Goal: Task Accomplishment & Management: Use online tool/utility

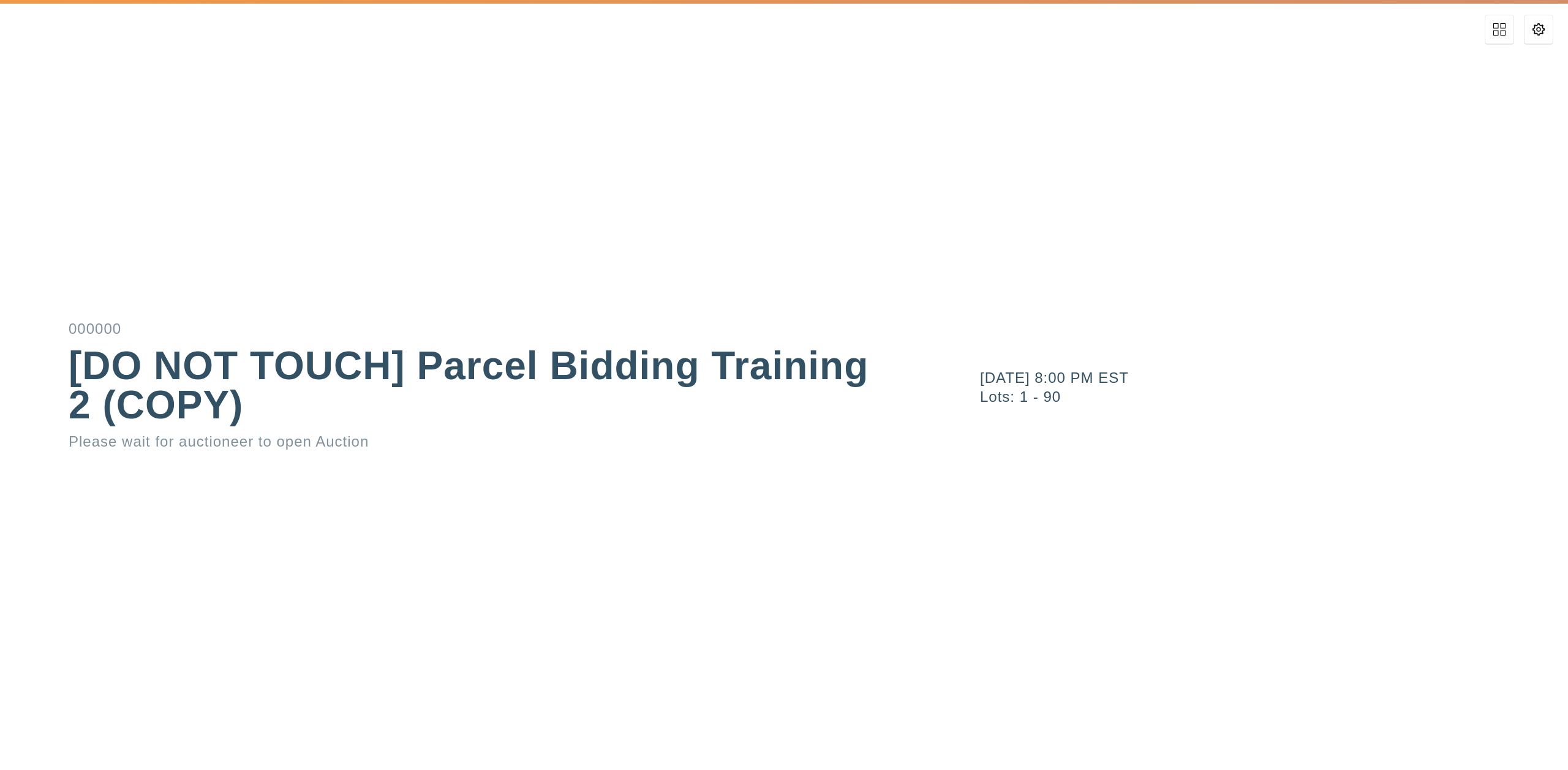
click at [1554, 38] on div "November 8, 2021 8:00 PM EST Lots: 1 - 90" at bounding box center [1254, 385] width 627 height 770
click at [1544, 36] on button at bounding box center [1538, 29] width 30 height 30
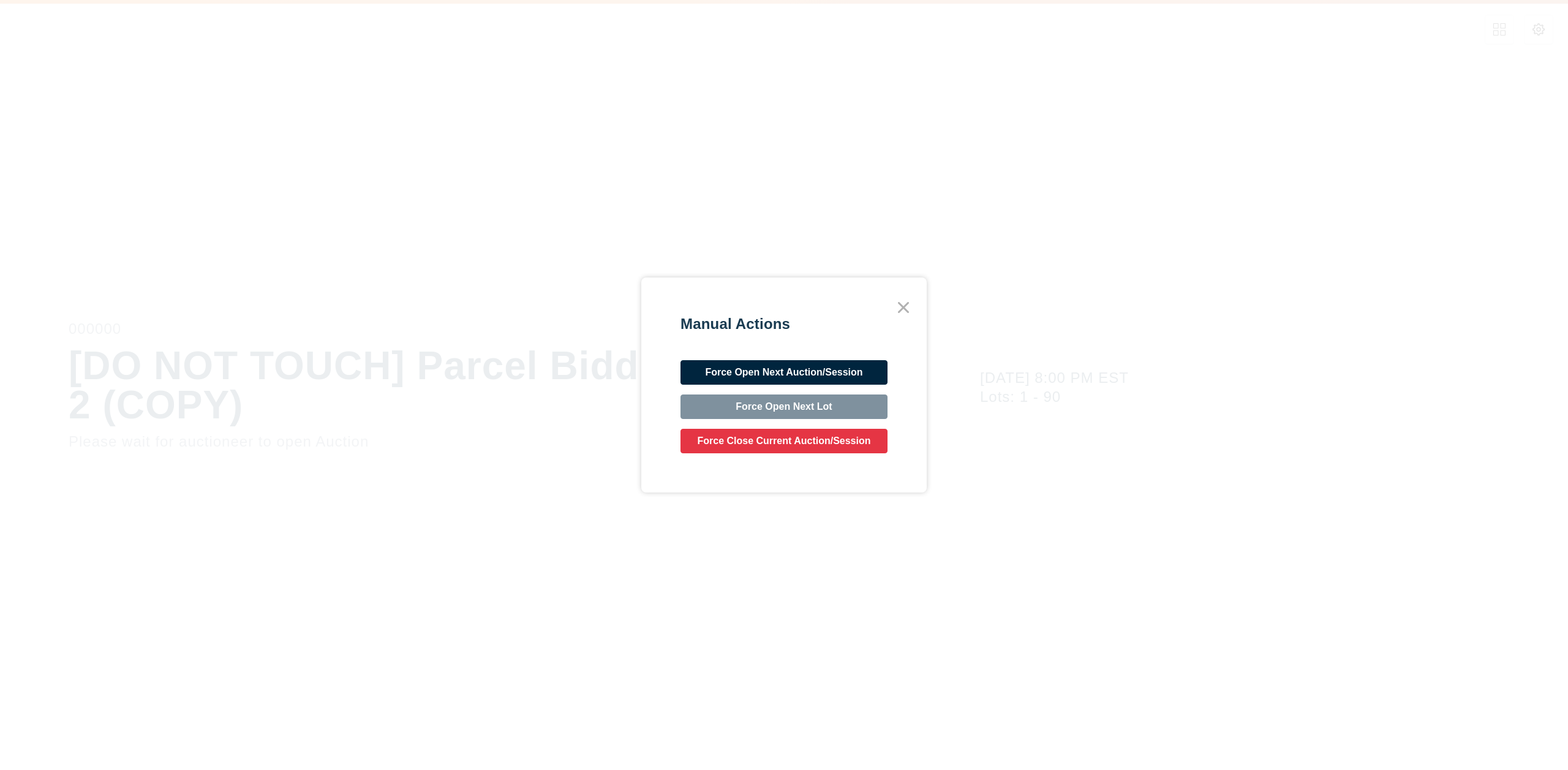
click at [757, 372] on button "Force Open Next Auction/Session" at bounding box center [784, 372] width 207 height 24
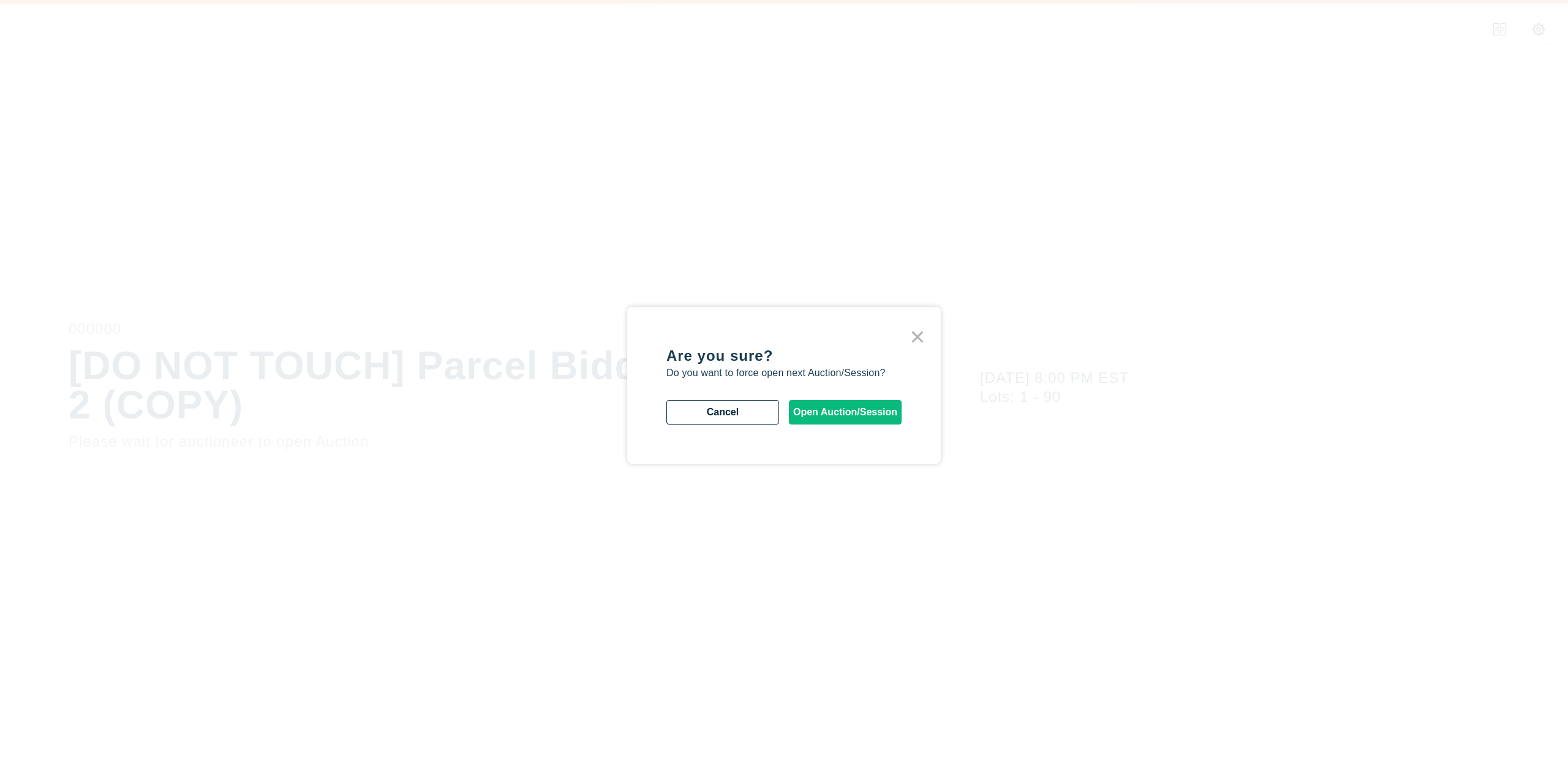
click at [838, 403] on button "Open Auction/Session" at bounding box center [845, 412] width 113 height 24
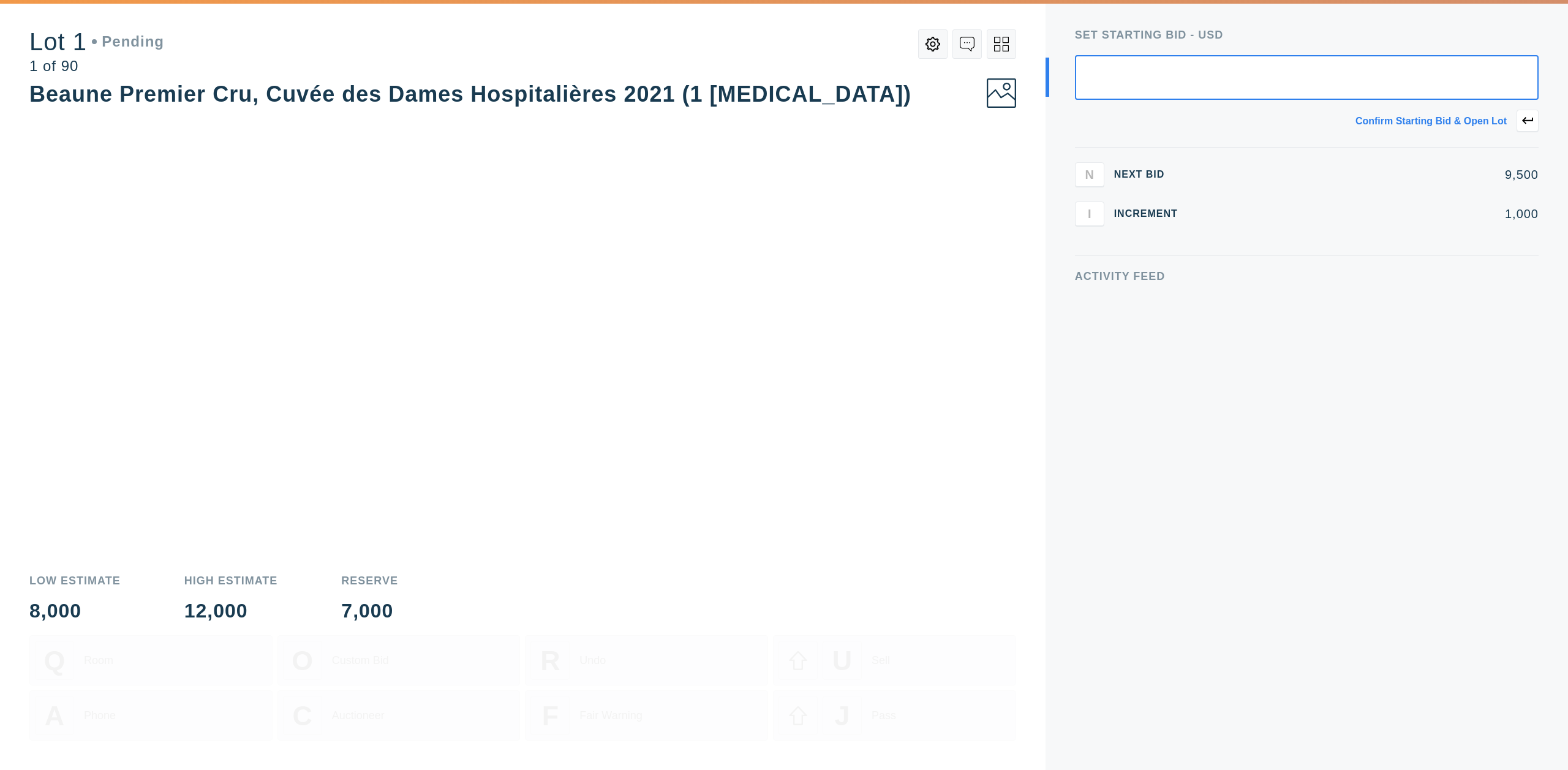
click at [1277, 76] on input "text" at bounding box center [1307, 78] width 463 height 45
type input "5,000"
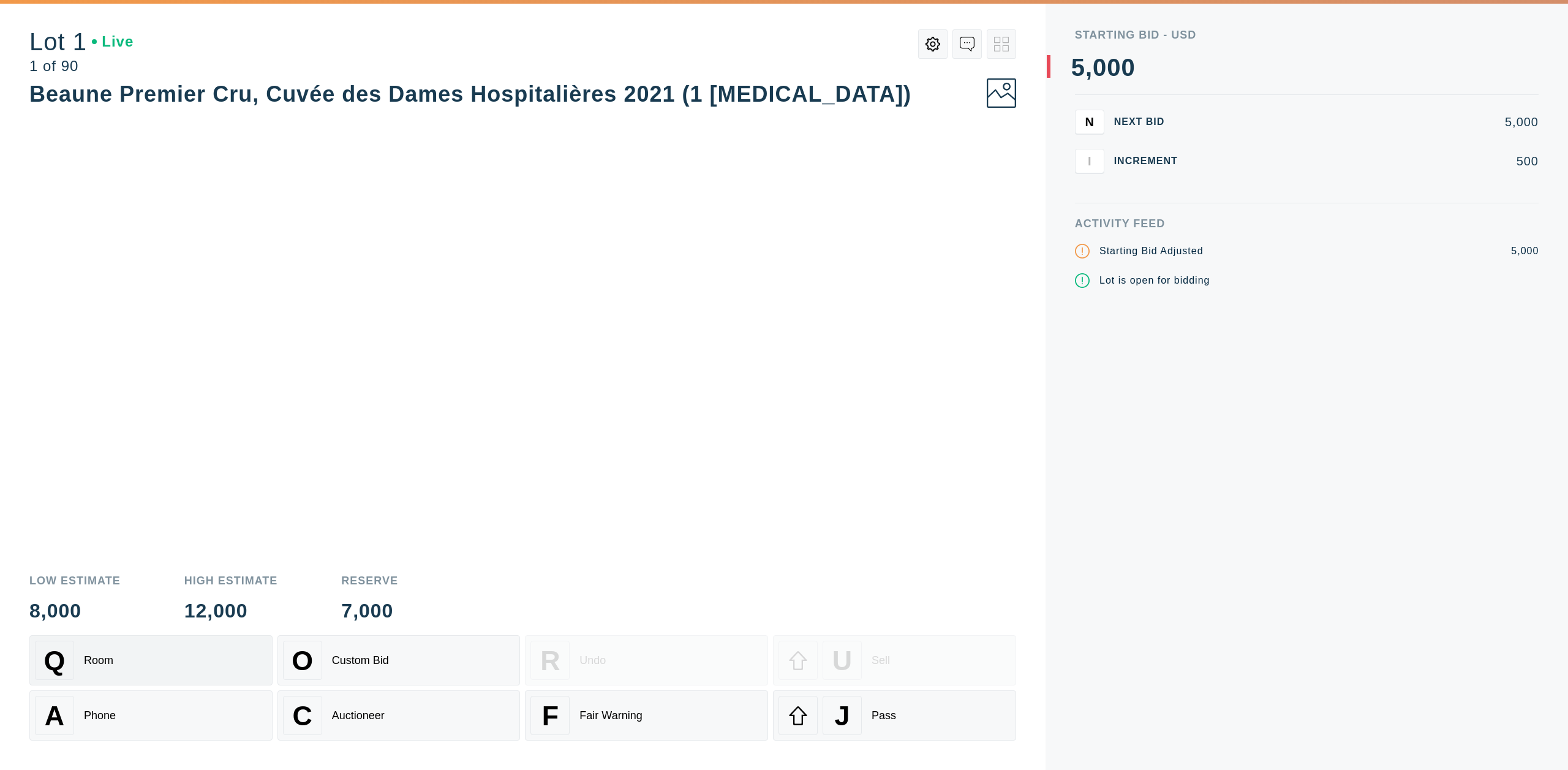
click at [174, 640] on button "Q Room" at bounding box center [151, 660] width 243 height 50
click at [823, 654] on div "U" at bounding box center [843, 660] width 39 height 39
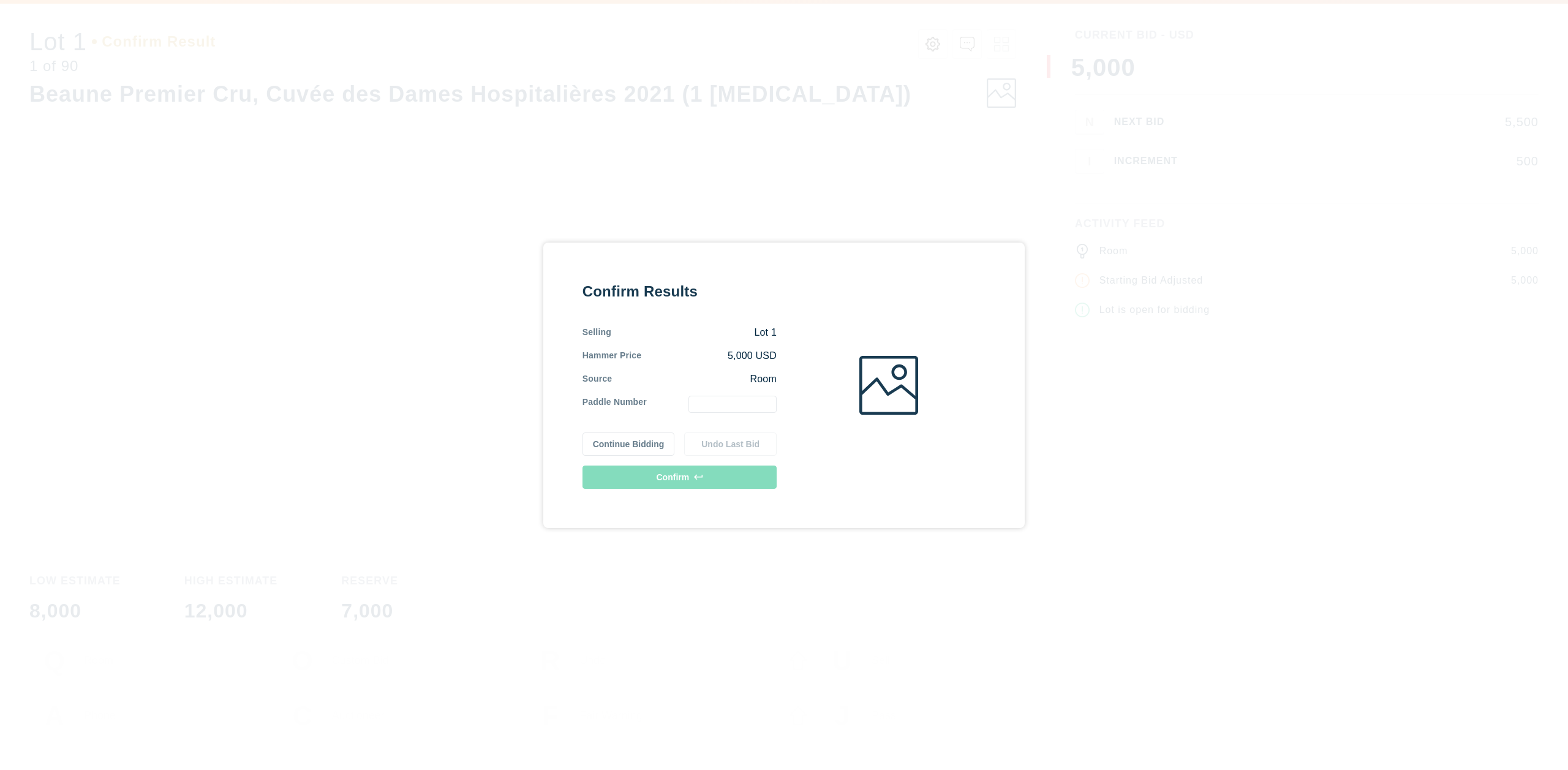
click at [753, 397] on input "text" at bounding box center [733, 404] width 88 height 17
click at [754, 403] on input "text" at bounding box center [733, 404] width 88 height 17
click at [754, 406] on input "text" at bounding box center [733, 404] width 88 height 17
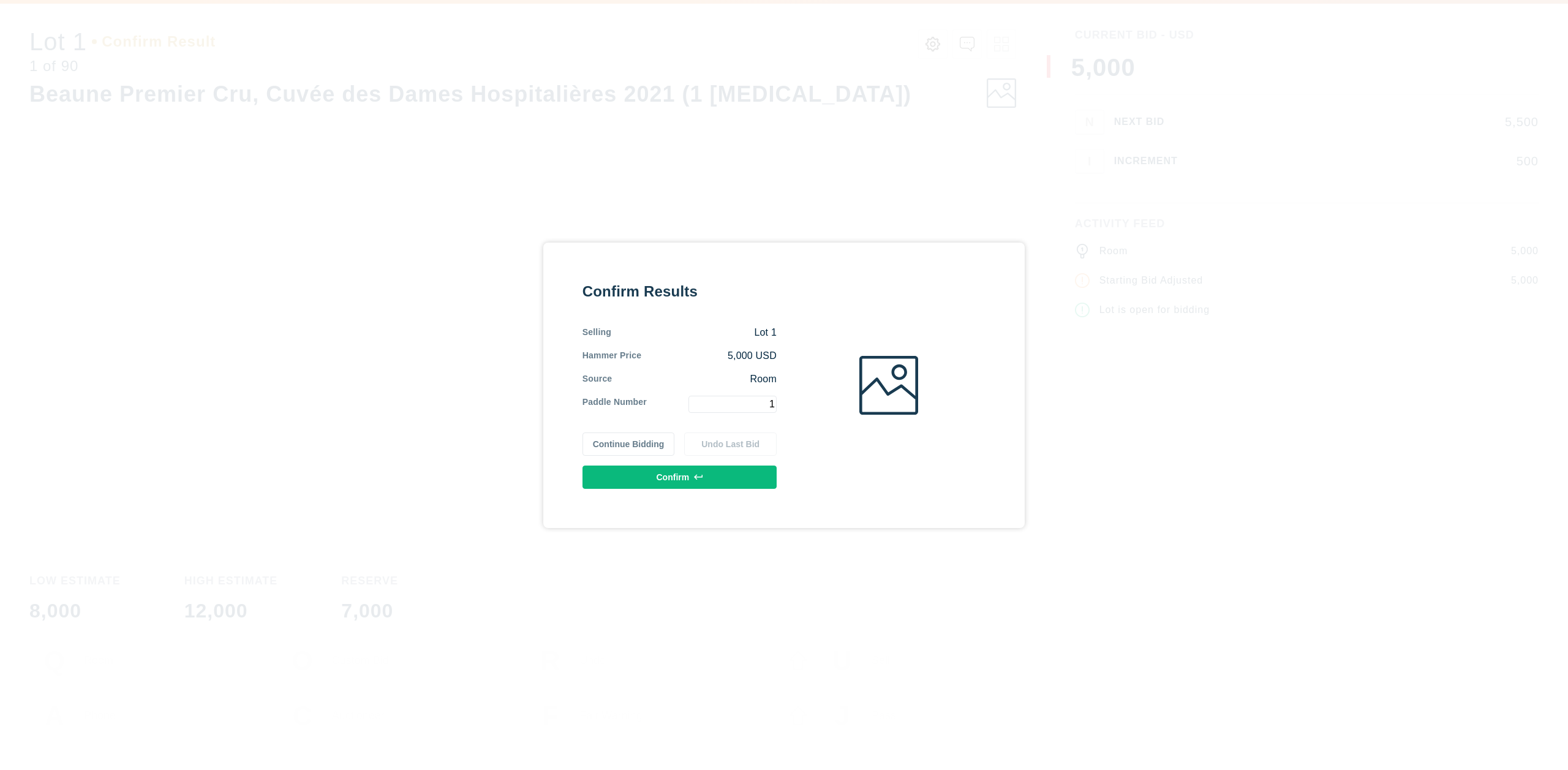
type input "1"
click at [705, 471] on button "Confirm" at bounding box center [679, 476] width 194 height 23
